Goal: Download file/media

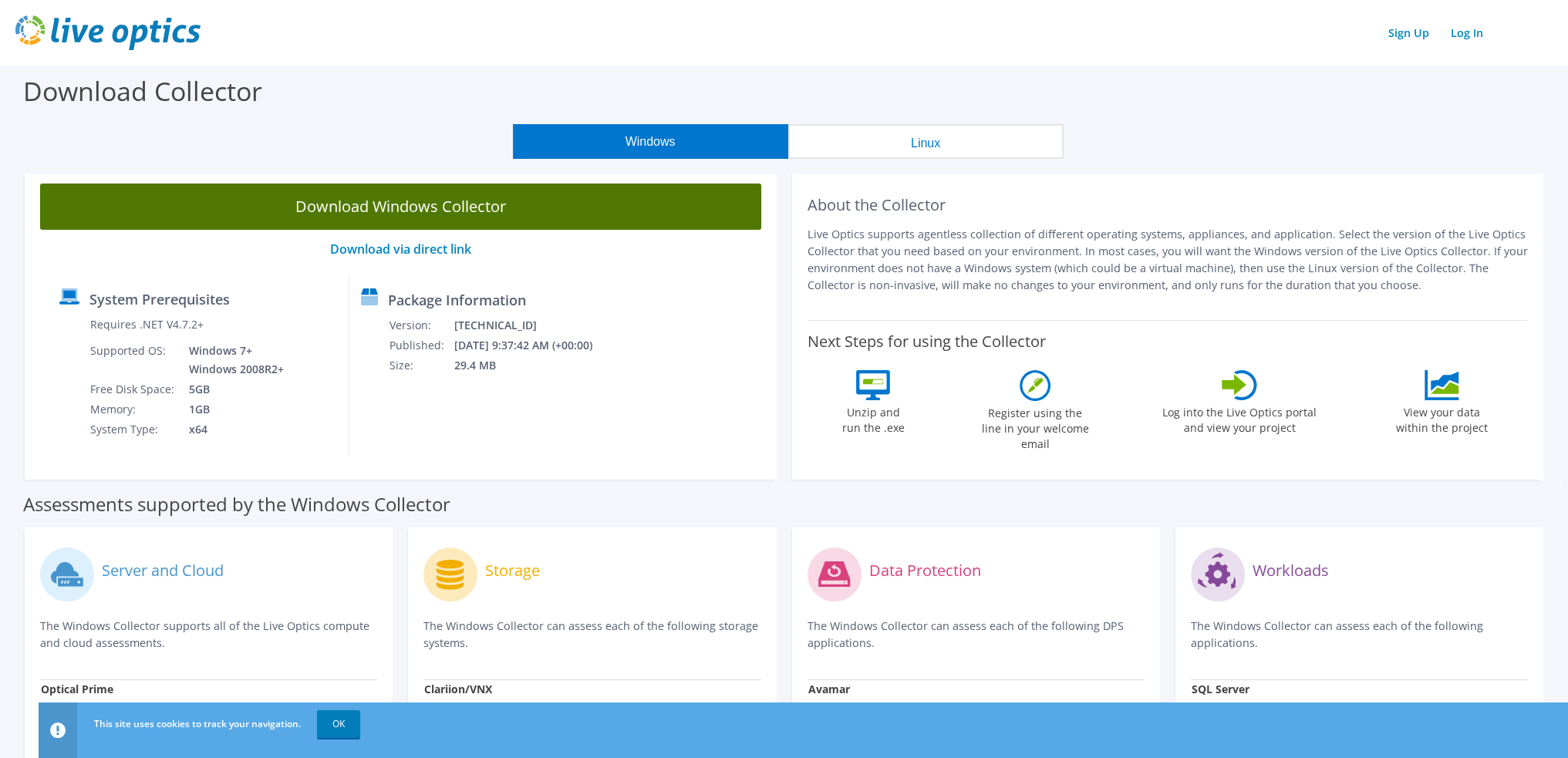
click at [429, 210] on link "Download Windows Collector" at bounding box center [400, 206] width 721 height 46
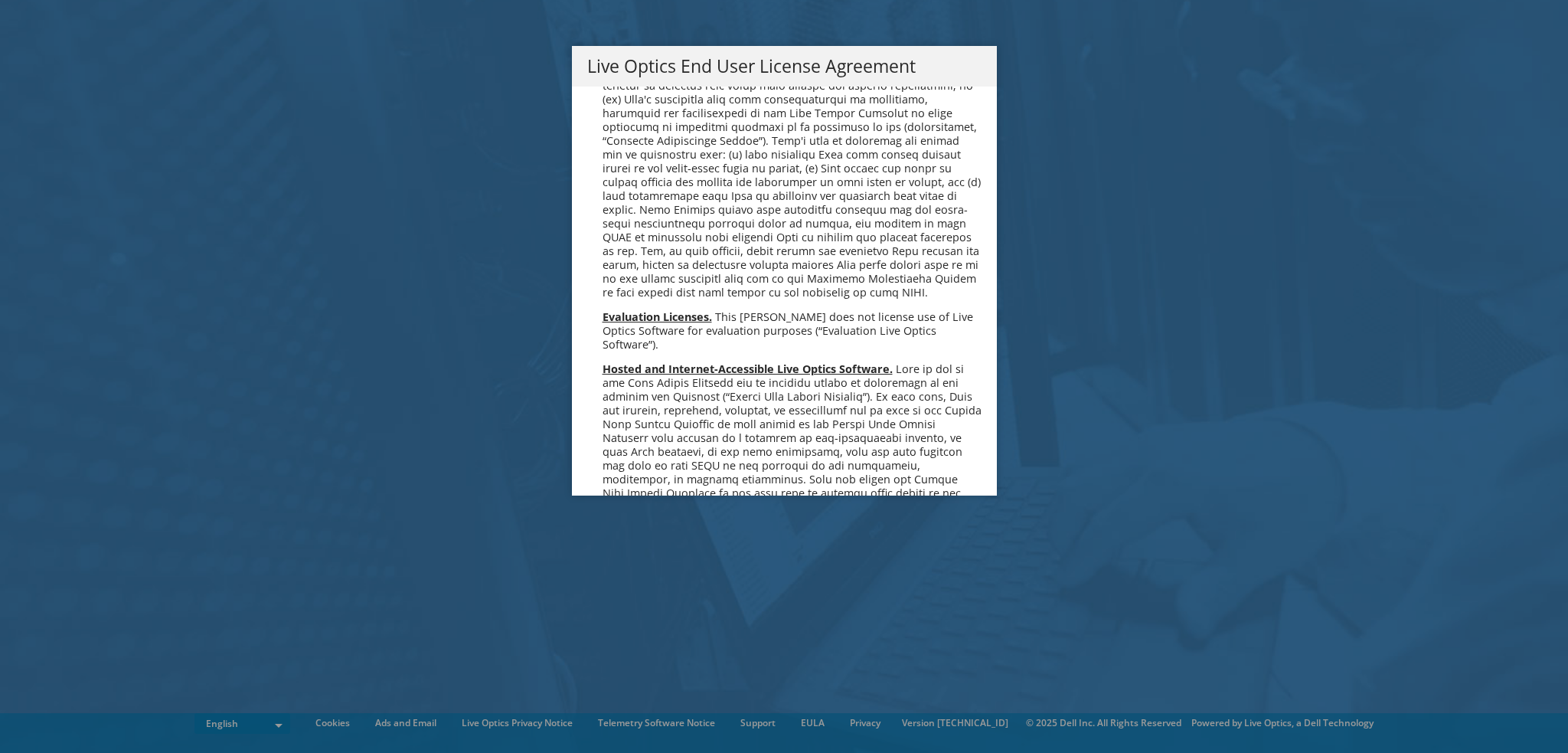
scroll to position [5791, 0]
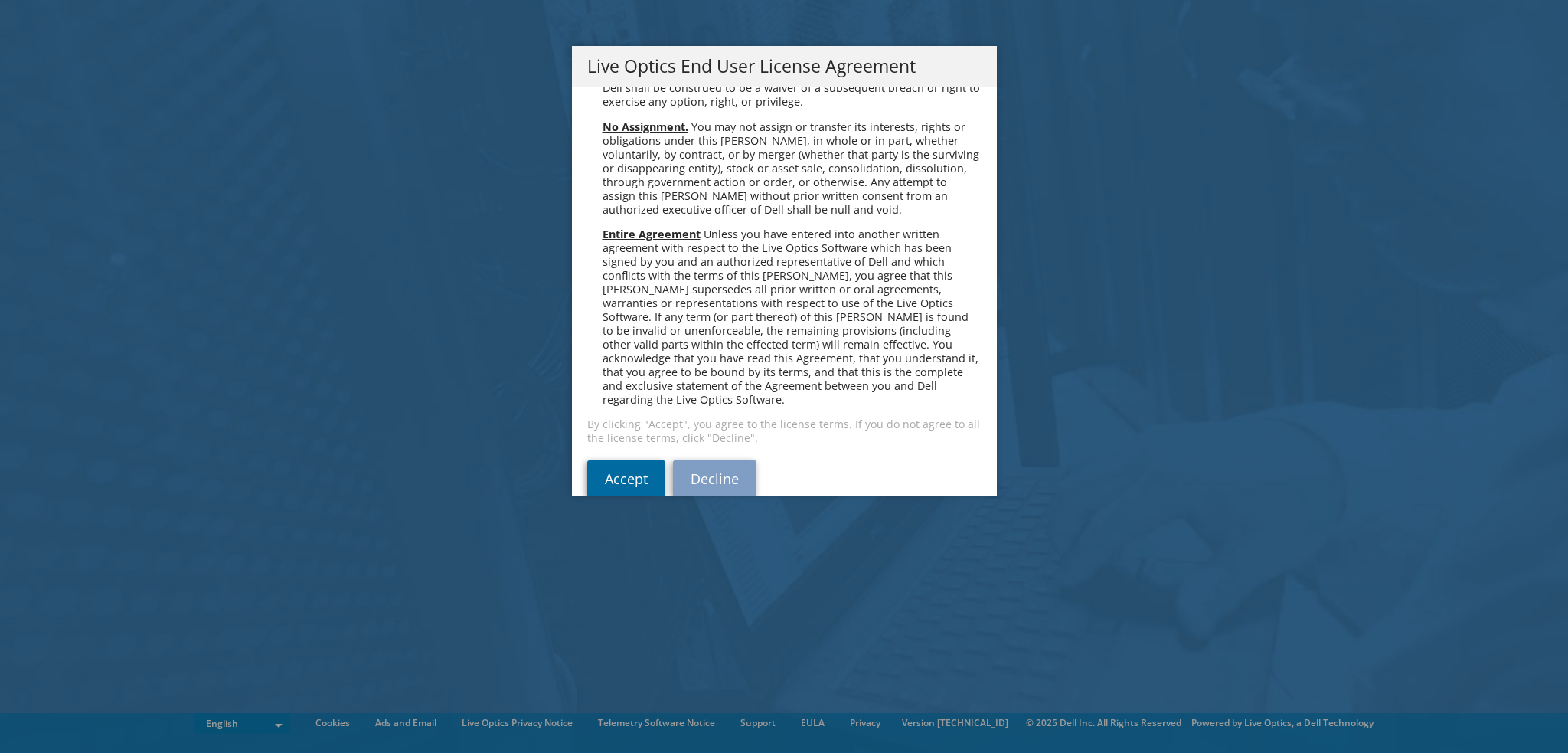
click at [617, 460] on link "Accept" at bounding box center [626, 479] width 78 height 37
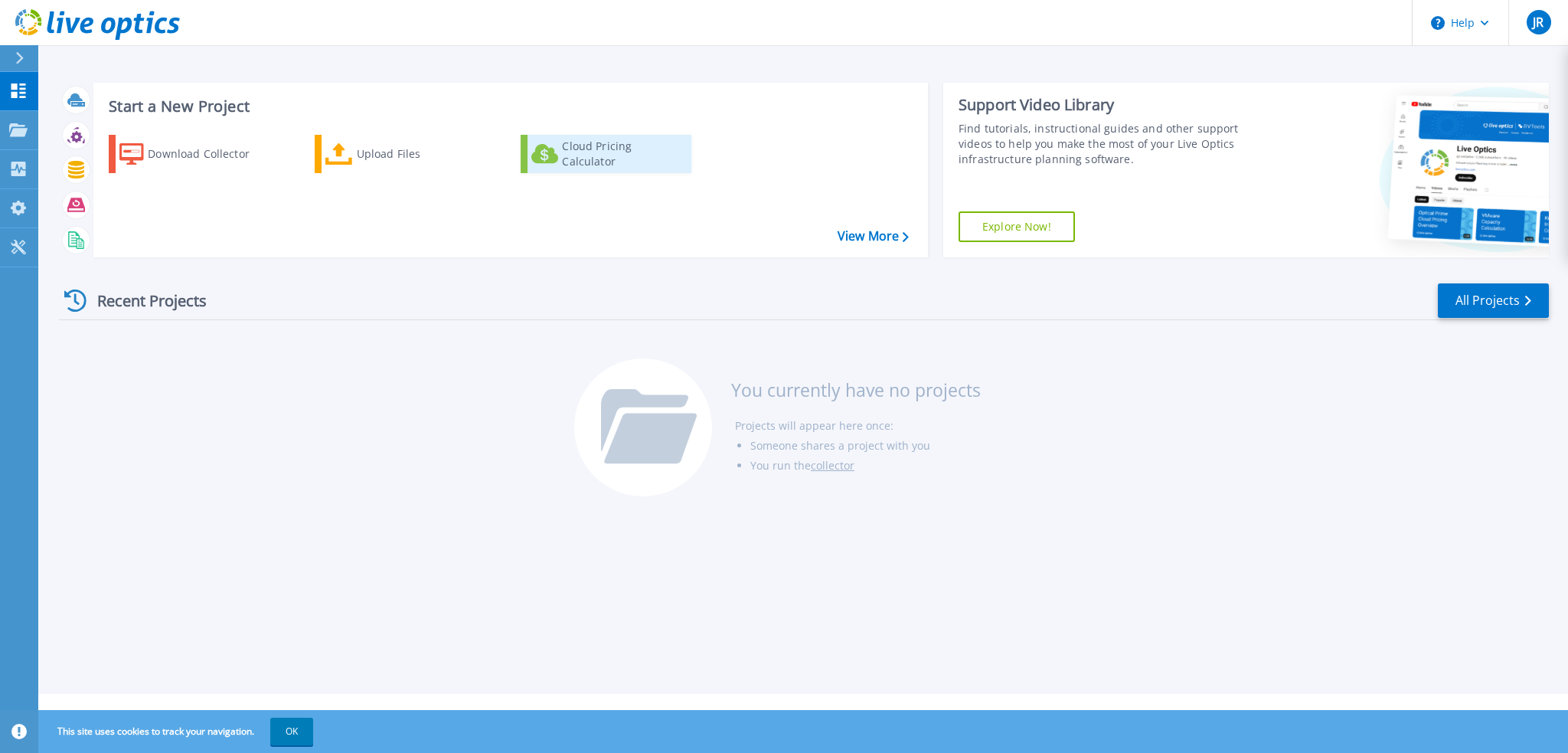
click at [590, 147] on div "Cloud Pricing Calculator" at bounding box center [622, 154] width 122 height 30
